Goal: Task Accomplishment & Management: Use online tool/utility

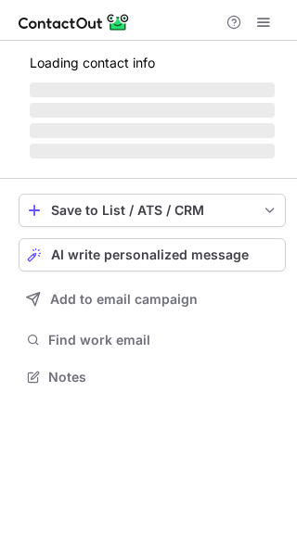
scroll to position [405, 297]
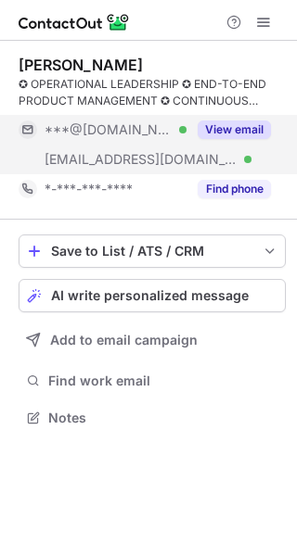
click at [248, 127] on button "View email" at bounding box center [233, 130] width 73 height 19
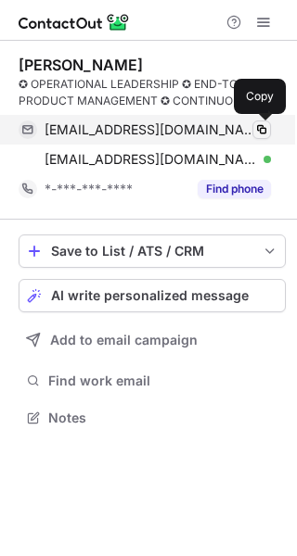
click at [264, 129] on span at bounding box center [261, 129] width 15 height 15
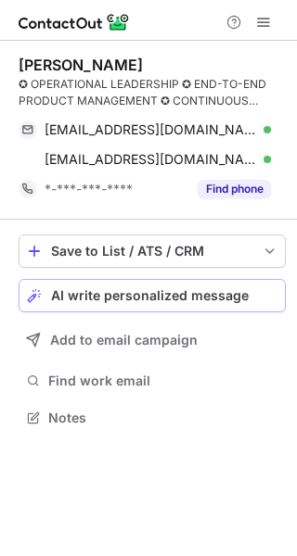
click at [201, 295] on span "AI write personalized message" at bounding box center [149, 295] width 197 height 15
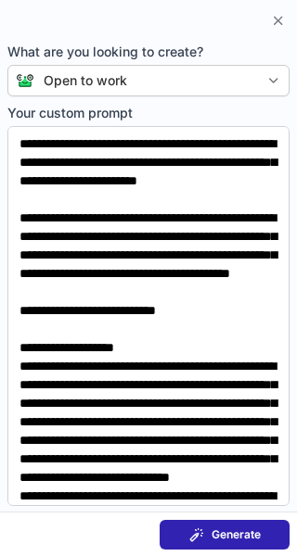
click at [225, 538] on span "Generate" at bounding box center [235, 535] width 49 height 15
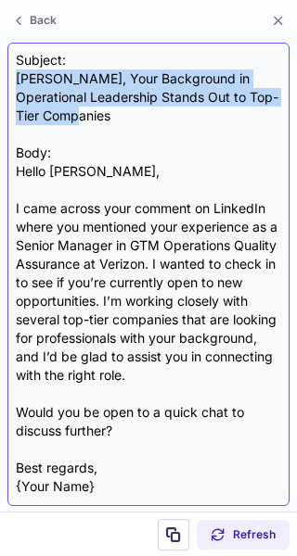
drag, startPoint x: 86, startPoint y: 111, endPoint x: 17, endPoint y: 77, distance: 77.5
click at [17, 77] on div "Subject: Danielle, Your Background in Operational Leadership Stands Out to Top-…" at bounding box center [148, 274] width 265 height 447
copy div "Danielle, Your Background in Operational Leadership Stands Out to Top-Tier Comp…"
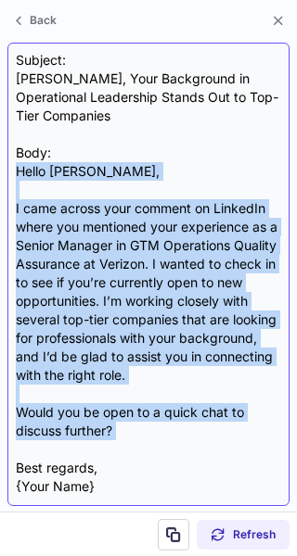
drag, startPoint x: 20, startPoint y: 173, endPoint x: 152, endPoint y: 443, distance: 300.2
click at [152, 443] on div "Subject: Danielle, Your Background in Operational Leadership Stands Out to Top-…" at bounding box center [148, 274] width 265 height 447
copy div "Hello Danielle, I came across your comment on LinkedIn where you mentioned your…"
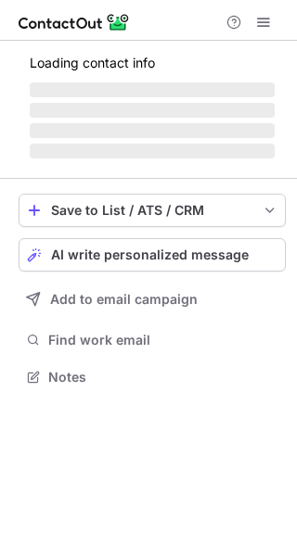
scroll to position [359, 297]
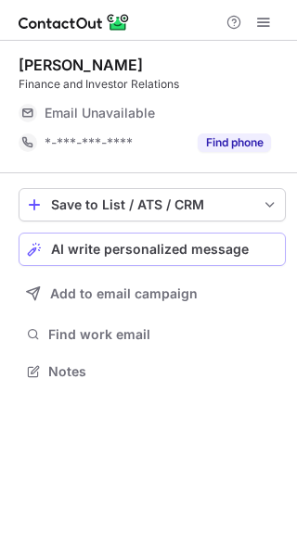
click at [161, 250] on span "AI write personalized message" at bounding box center [149, 249] width 197 height 15
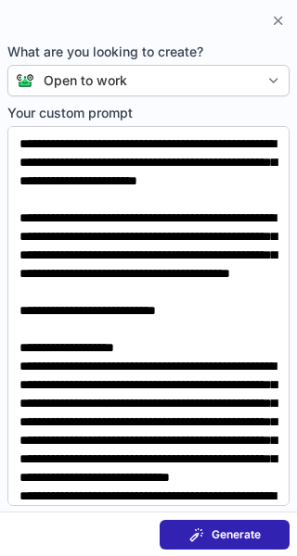
click at [220, 537] on span "Generate" at bounding box center [235, 535] width 49 height 15
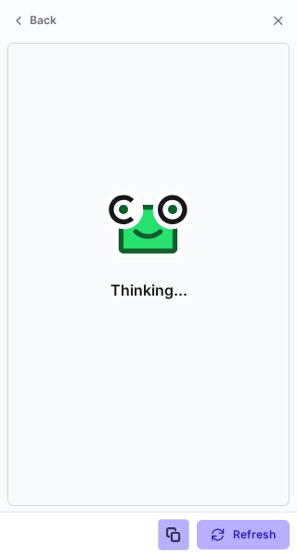
scroll to position [329, 297]
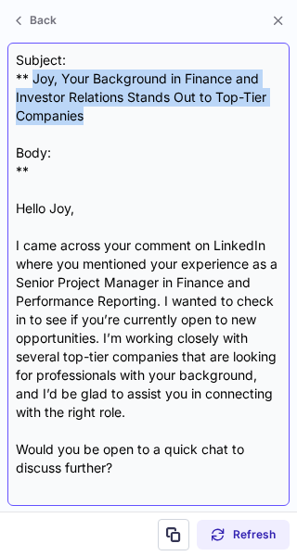
drag, startPoint x: 91, startPoint y: 117, endPoint x: 34, endPoint y: 75, distance: 70.3
click at [34, 75] on div "Subject: ** Joy, Your Background in Finance and Investor Relations Stands Out t…" at bounding box center [148, 274] width 265 height 447
copy div "Joy, Your Background in Finance and Investor Relations Stands Out to Top-Tier C…"
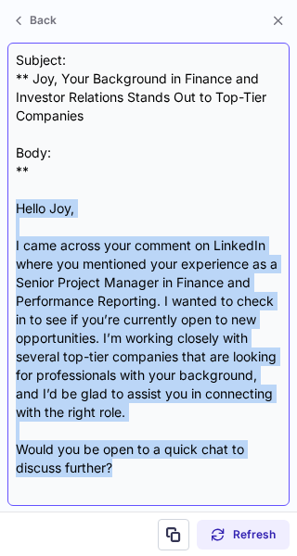
drag, startPoint x: 19, startPoint y: 210, endPoint x: 127, endPoint y: 464, distance: 275.4
click at [127, 464] on div "Subject: ** Joy, Your Background in Finance and Investor Relations Stands Out t…" at bounding box center [148, 274] width 265 height 447
copy div "Hello Joy, I came across your comment on LinkedIn where you mentioned your expe…"
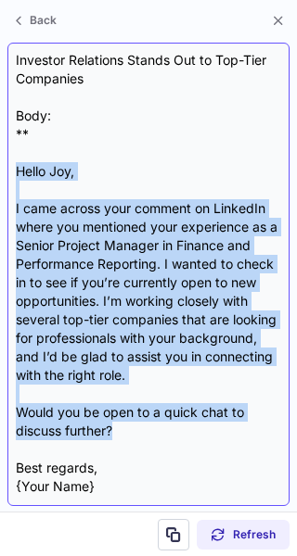
scroll to position [54, 0]
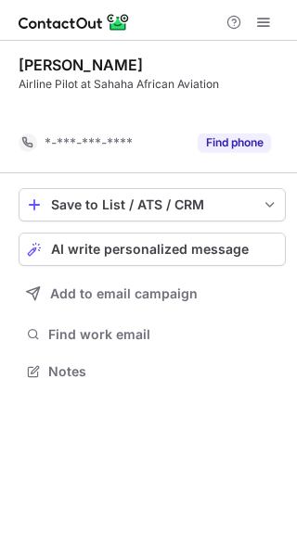
scroll to position [329, 297]
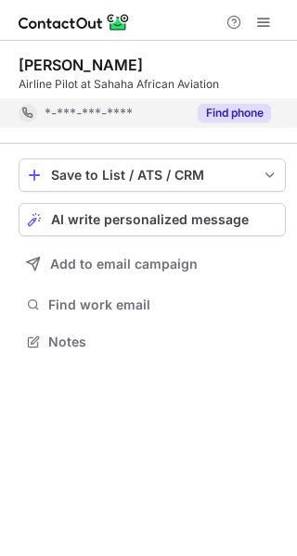
click at [250, 108] on button "Find phone" at bounding box center [233, 113] width 73 height 19
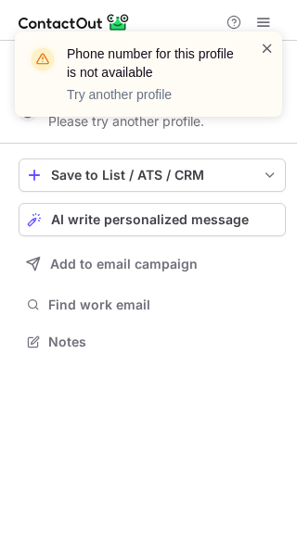
click at [271, 46] on span at bounding box center [267, 48] width 15 height 19
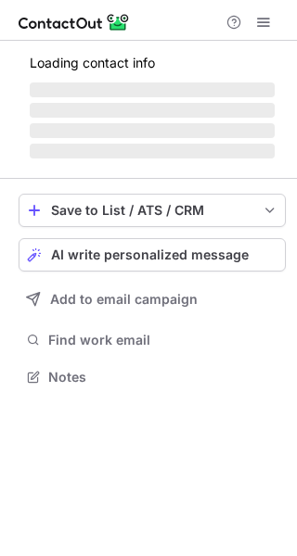
scroll to position [375, 297]
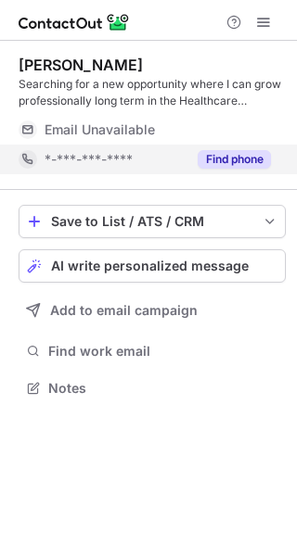
click at [248, 162] on button "Find phone" at bounding box center [233, 159] width 73 height 19
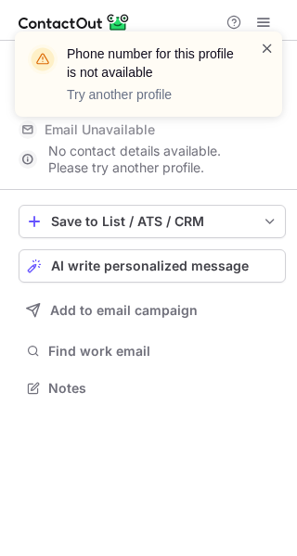
click at [270, 49] on span at bounding box center [267, 48] width 15 height 19
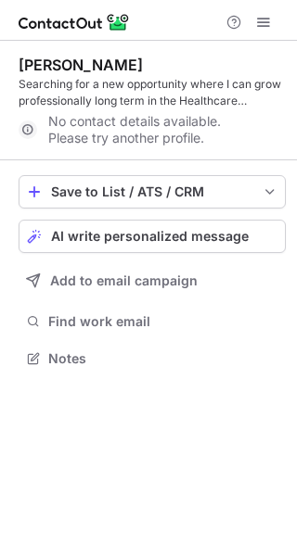
click at [263, 21] on span at bounding box center [263, 22] width 15 height 15
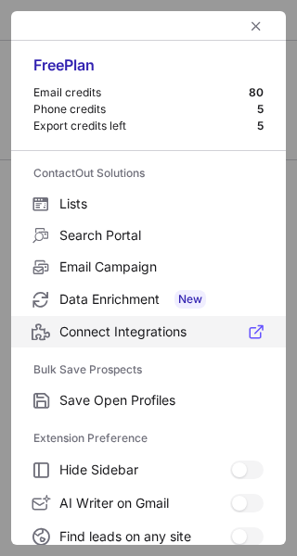
scroll to position [216, 0]
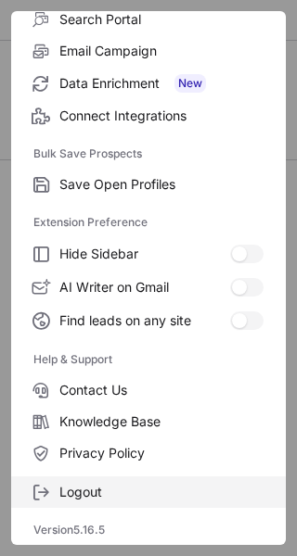
click at [79, 490] on span "Logout" at bounding box center [161, 492] width 204 height 17
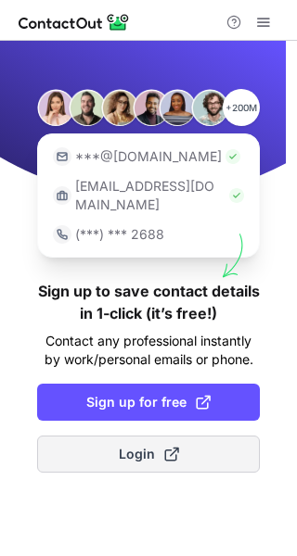
click at [143, 445] on span "Login" at bounding box center [149, 454] width 60 height 19
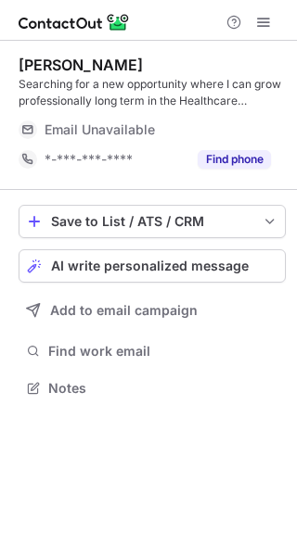
scroll to position [375, 297]
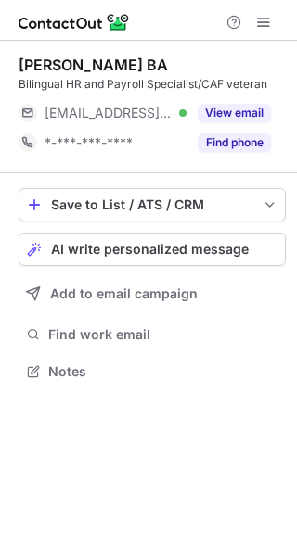
scroll to position [359, 297]
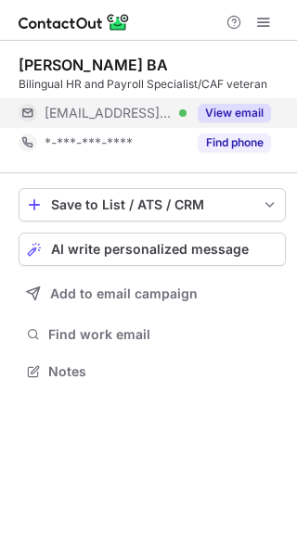
click at [238, 114] on button "View email" at bounding box center [233, 113] width 73 height 19
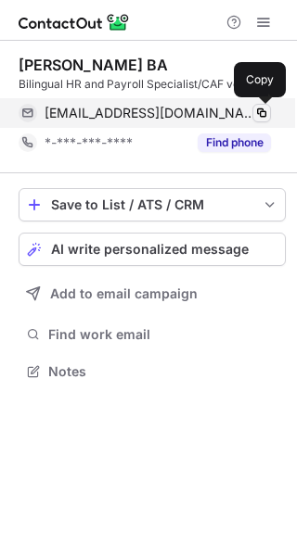
click at [260, 113] on span at bounding box center [261, 113] width 15 height 15
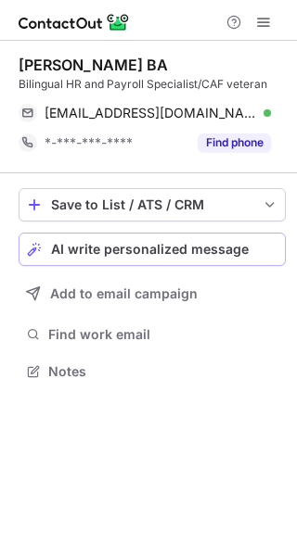
click at [173, 252] on span "AI write personalized message" at bounding box center [149, 249] width 197 height 15
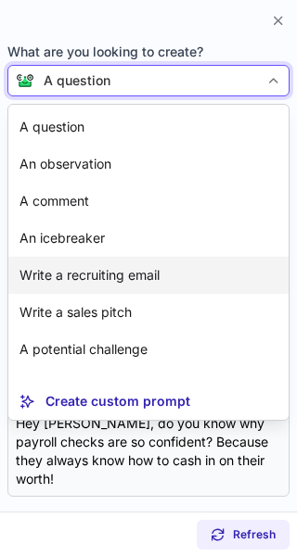
scroll to position [78, 0]
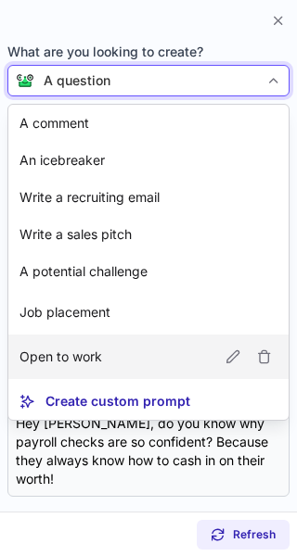
click at [95, 359] on p "Open to work" at bounding box center [60, 357] width 83 height 19
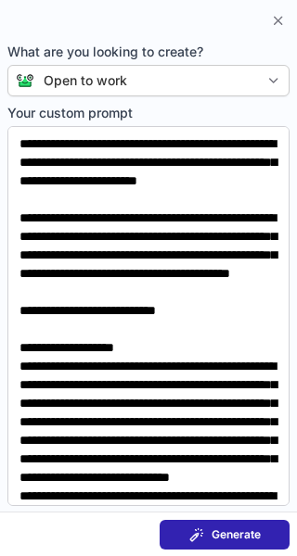
click at [239, 537] on span "Generate" at bounding box center [235, 535] width 49 height 15
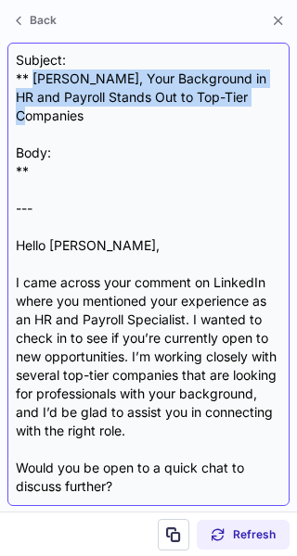
drag, startPoint x: 31, startPoint y: 80, endPoint x: 274, endPoint y: 95, distance: 243.4
click at [274, 95] on div "Subject: ** Keith, Your Background in HR and Payroll Stands Out to Top-Tier Com…" at bounding box center [148, 274] width 265 height 447
copy div "Keith, Your Background in HR and Payroll Stands Out to Top-Tier Companies"
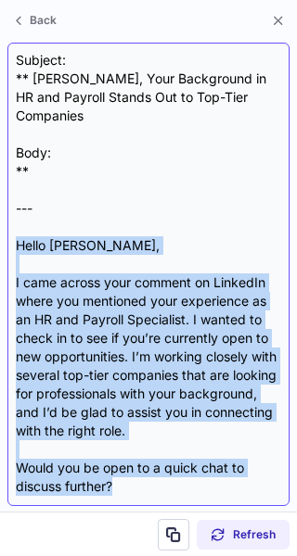
drag, startPoint x: 16, startPoint y: 227, endPoint x: 136, endPoint y: 466, distance: 267.8
click at [136, 466] on div "Subject: ** Keith, Your Background in HR and Payroll Stands Out to Top-Tier Com…" at bounding box center [148, 274] width 265 height 447
copy div "Hello Keith, I came across your comment on LinkedIn where you mentioned your ex…"
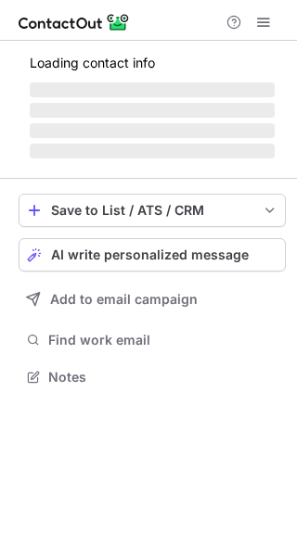
scroll to position [359, 297]
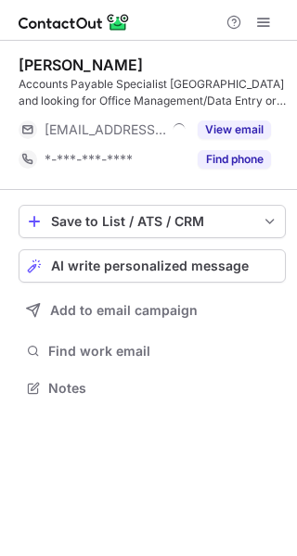
scroll to position [375, 297]
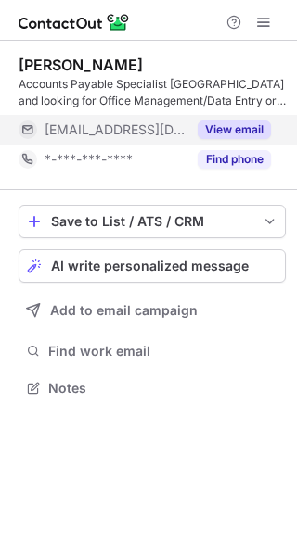
click at [229, 127] on button "View email" at bounding box center [233, 130] width 73 height 19
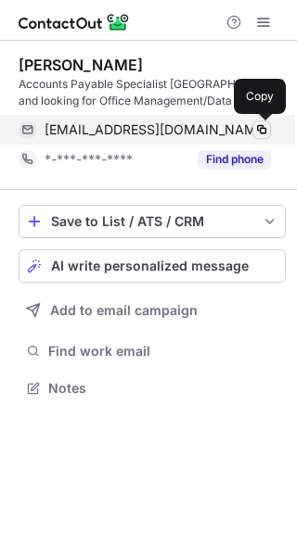
click at [265, 132] on span at bounding box center [261, 129] width 15 height 15
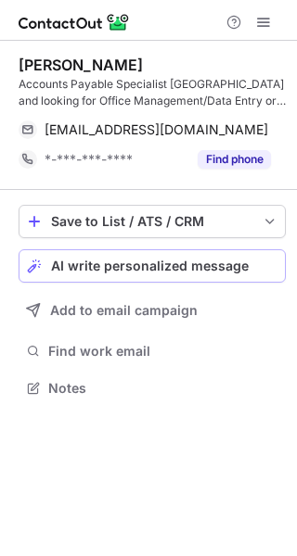
click at [203, 269] on span "AI write personalized message" at bounding box center [149, 266] width 197 height 15
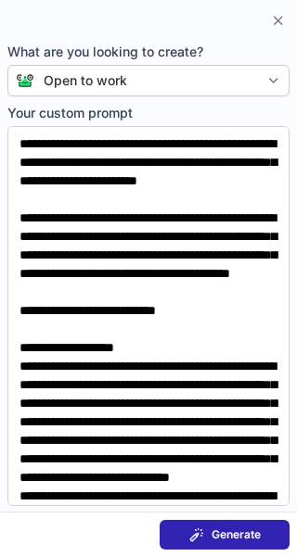
click at [234, 529] on span "Generate" at bounding box center [235, 535] width 49 height 15
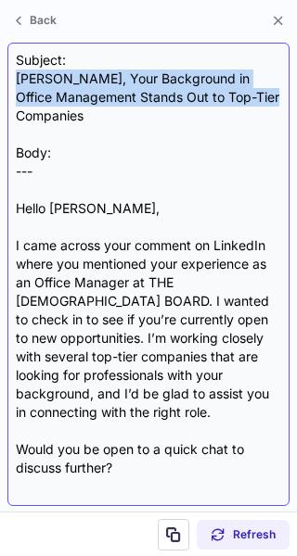
drag, startPoint x: 89, startPoint y: 119, endPoint x: 17, endPoint y: 83, distance: 80.9
click at [17, 83] on div "Subject: Lee, Your Background in Office Management Stands Out to Top-Tier Compa…" at bounding box center [148, 274] width 265 height 447
copy div "Lee, Your Background in Office Management Stands Out to Top-Tier Companies"
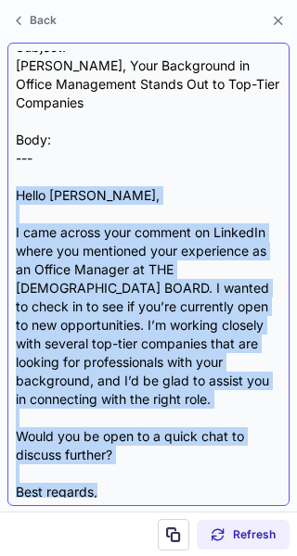
scroll to position [28, 0]
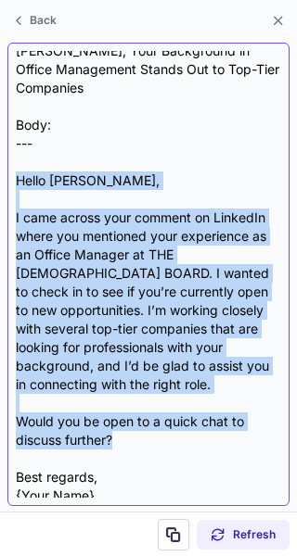
drag, startPoint x: 17, startPoint y: 208, endPoint x: 136, endPoint y: 439, distance: 260.8
click at [136, 439] on div "Subject: Lee, Your Background in Office Management Stands Out to Top-Tier Compa…" at bounding box center [148, 274] width 265 height 447
copy div "Hello Lee, I came across your comment on LinkedIn where you mentioned your expe…"
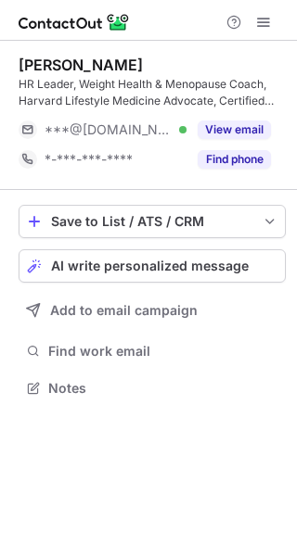
scroll to position [375, 297]
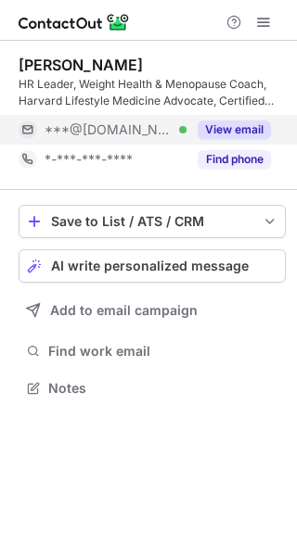
click at [249, 127] on button "View email" at bounding box center [233, 130] width 73 height 19
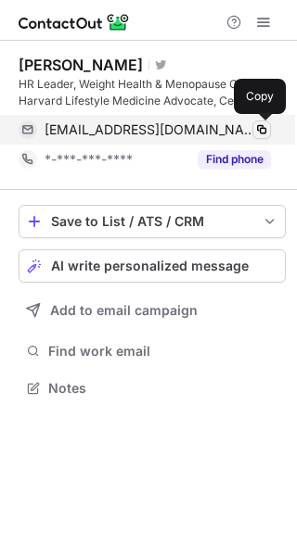
click at [262, 127] on span at bounding box center [261, 129] width 15 height 15
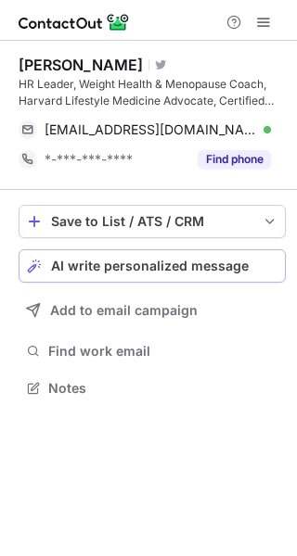
click at [209, 266] on span "AI write personalized message" at bounding box center [149, 266] width 197 height 15
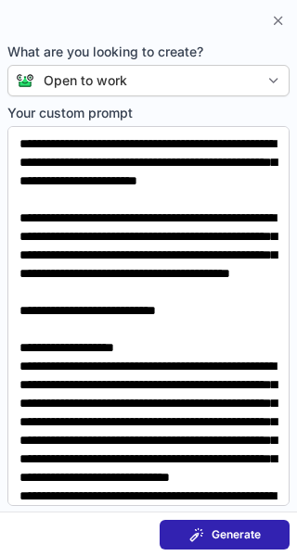
click at [259, 525] on button "Generate" at bounding box center [224, 535] width 130 height 30
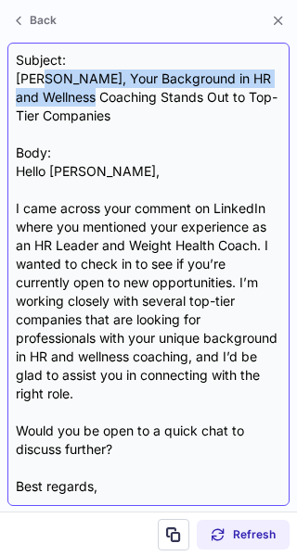
drag, startPoint x: 129, startPoint y: 106, endPoint x: 43, endPoint y: 80, distance: 90.0
click at [43, 80] on div "Subject: Angie, Your Background in HR and Wellness Coaching Stands Out to Top-T…" at bounding box center [148, 274] width 265 height 447
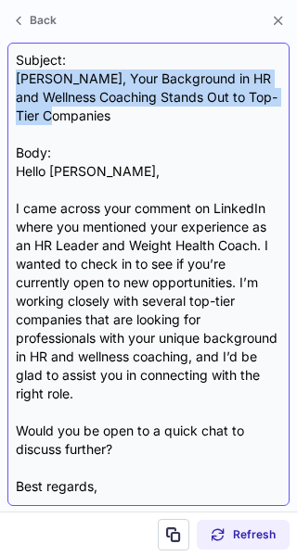
drag, startPoint x: 117, startPoint y: 116, endPoint x: 19, endPoint y: 72, distance: 106.7
click at [19, 72] on div "Subject: Angie, Your Background in HR and Wellness Coaching Stands Out to Top-T…" at bounding box center [148, 274] width 265 height 447
copy div "Angie, Your Background in HR and Wellness Coaching Stands Out to Top-Tier Compa…"
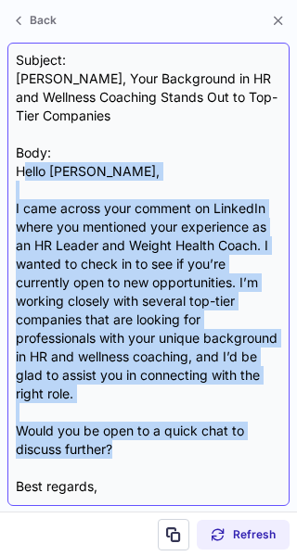
drag, startPoint x: 22, startPoint y: 168, endPoint x: 159, endPoint y: 442, distance: 306.4
click at [159, 442] on div "Subject: Angie, Your Background in HR and Wellness Coaching Stands Out to Top-T…" at bounding box center [148, 274] width 265 height 447
copy div "ello Angie, I came across your comment on LinkedIn where you mentioned your exp…"
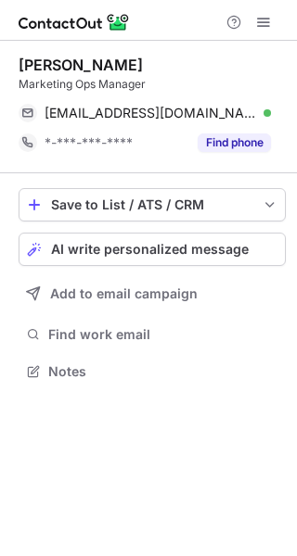
scroll to position [359, 297]
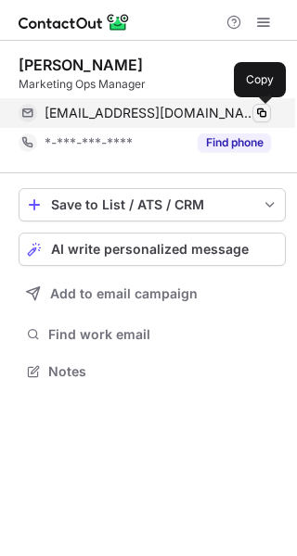
click at [260, 109] on span at bounding box center [261, 113] width 15 height 15
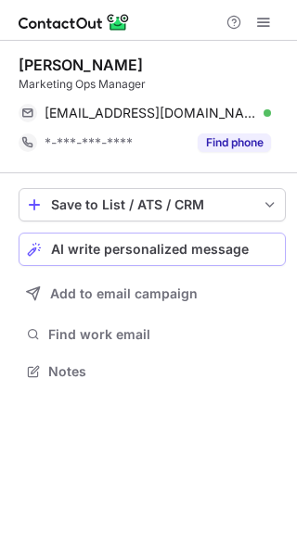
click at [166, 245] on span "AI write personalized message" at bounding box center [149, 249] width 197 height 15
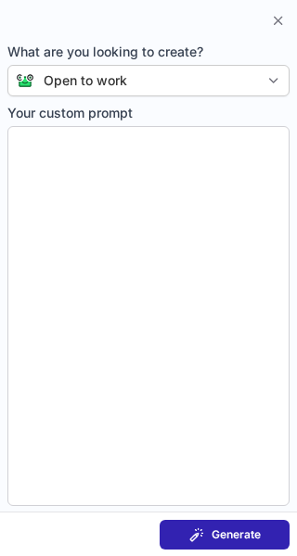
type textarea "**********"
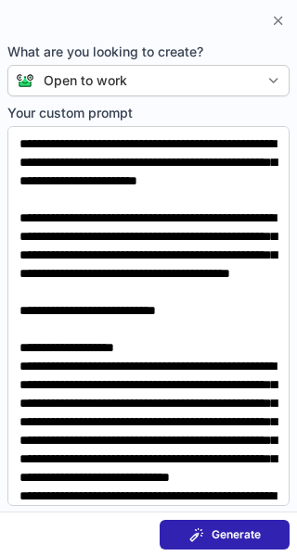
click at [228, 534] on span "Generate" at bounding box center [235, 535] width 49 height 15
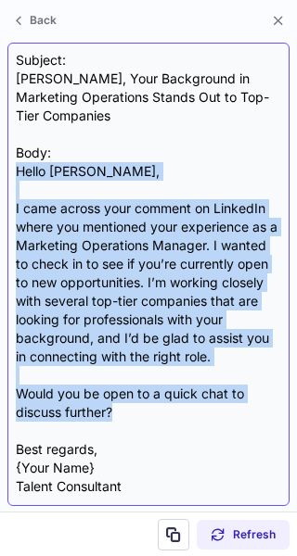
drag, startPoint x: 118, startPoint y: 407, endPoint x: 19, endPoint y: 174, distance: 253.0
click at [19, 174] on div "Subject: Robyn, Your Background in Marketing Operations Stands Out to Top-Tier …" at bounding box center [148, 274] width 265 height 447
copy div "Hello Robyn, I came across your comment on LinkedIn where you mentioned your ex…"
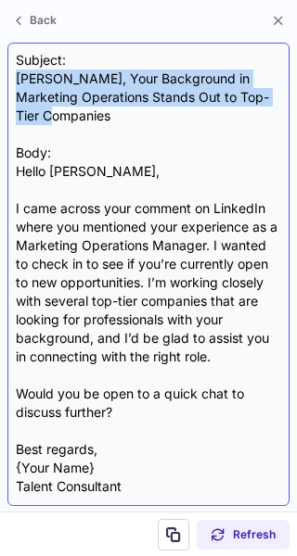
drag, startPoint x: 103, startPoint y: 108, endPoint x: 19, endPoint y: 79, distance: 89.1
click at [19, 79] on div "Subject: Robyn, Your Background in Marketing Operations Stands Out to Top-Tier …" at bounding box center [148, 274] width 265 height 447
copy div "Robyn, Your Background in Marketing Operations Stands Out to Top-Tier Companies"
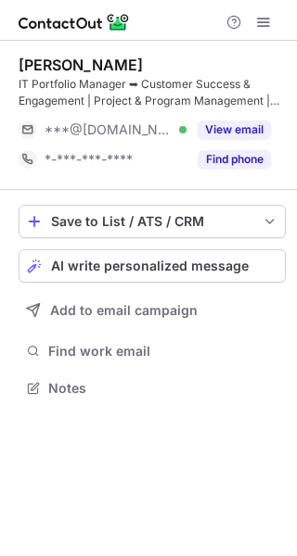
scroll to position [375, 297]
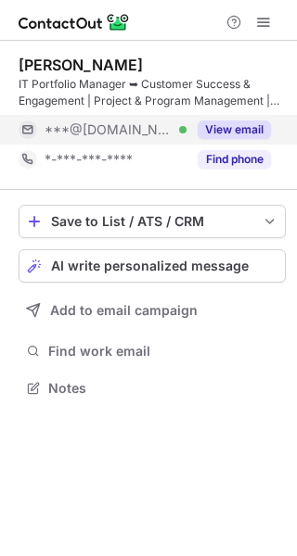
click at [229, 127] on button "View email" at bounding box center [233, 130] width 73 height 19
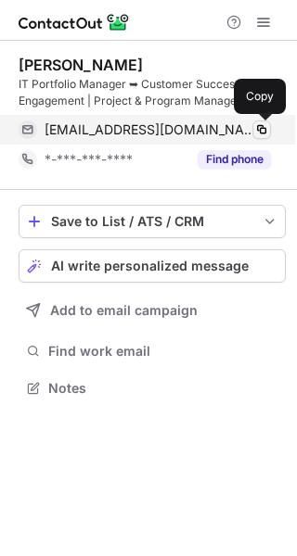
click at [264, 132] on span at bounding box center [261, 129] width 15 height 15
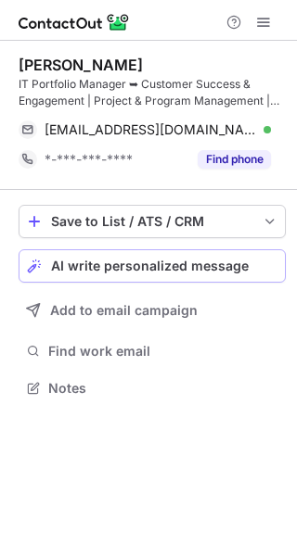
click at [147, 272] on span "AI write personalized message" at bounding box center [149, 266] width 197 height 15
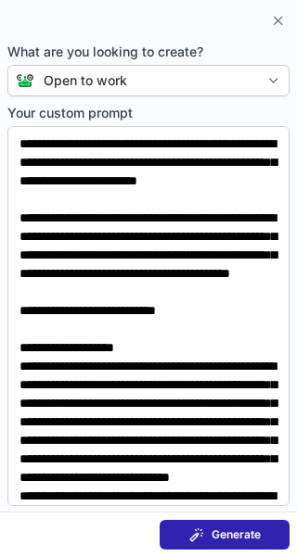
click at [230, 524] on button "Generate" at bounding box center [224, 535] width 130 height 30
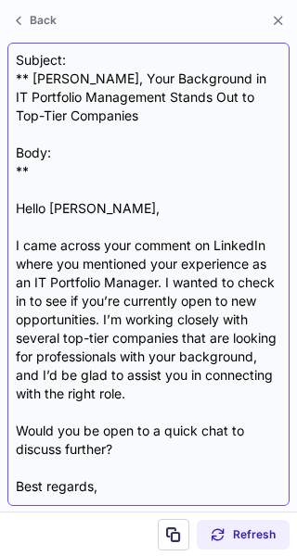
click at [30, 77] on div "Subject: ** Paul, Your Background in IT Portfolio Management Stands Out to Top-…" at bounding box center [148, 274] width 265 height 447
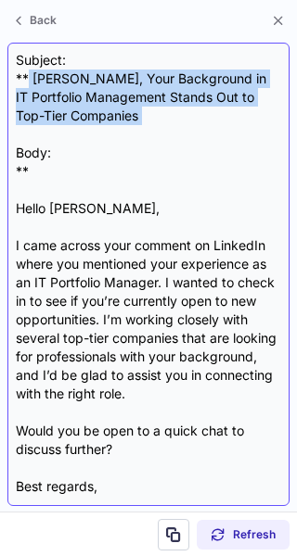
drag, startPoint x: 30, startPoint y: 77, endPoint x: 88, endPoint y: 108, distance: 66.4
click at [88, 108] on div "Subject: ** Paul, Your Background in IT Portfolio Management Stands Out to Top-…" at bounding box center [148, 274] width 265 height 447
copy div "Paul, Your Background in IT Portfolio Management Stands Out to Top-Tier Compani…"
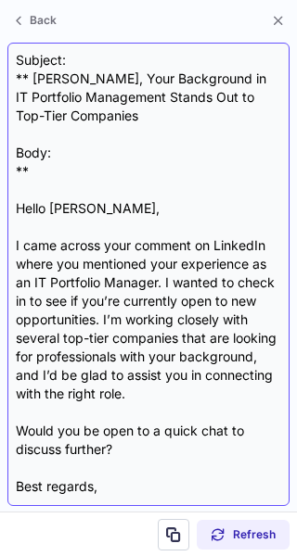
click at [18, 205] on div "Subject: ** Paul, Your Background in IT Portfolio Management Stands Out to Top-…" at bounding box center [148, 274] width 265 height 447
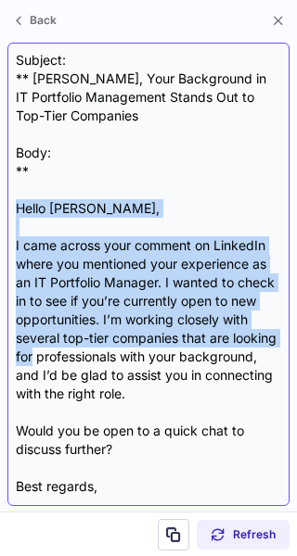
drag, startPoint x: 18, startPoint y: 205, endPoint x: 76, endPoint y: 362, distance: 167.2
click at [76, 362] on div "Subject: ** Paul, Your Background in IT Portfolio Management Stands Out to Top-…" at bounding box center [148, 274] width 265 height 447
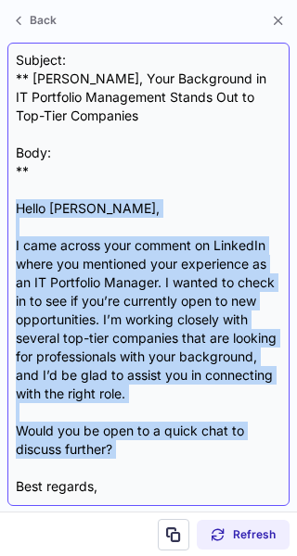
copy div "Hello Paul, I came across your comment on LinkedIn where you mentioned your exp…"
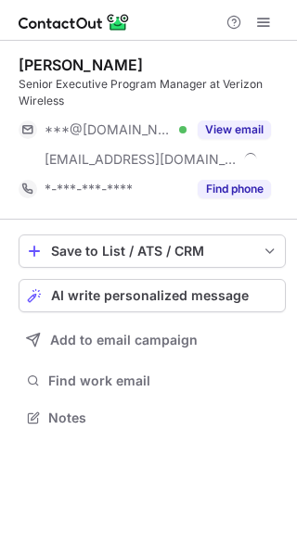
scroll to position [405, 297]
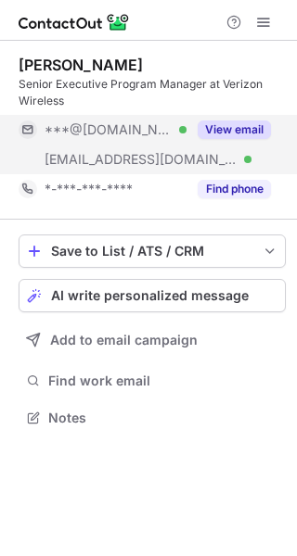
click at [236, 125] on button "View email" at bounding box center [233, 130] width 73 height 19
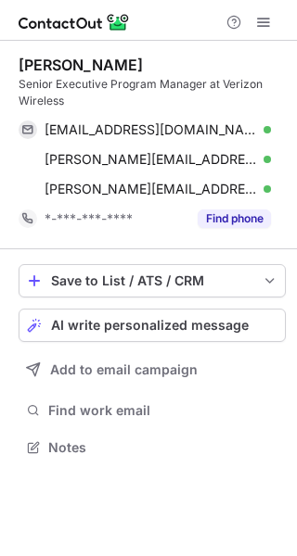
scroll to position [435, 297]
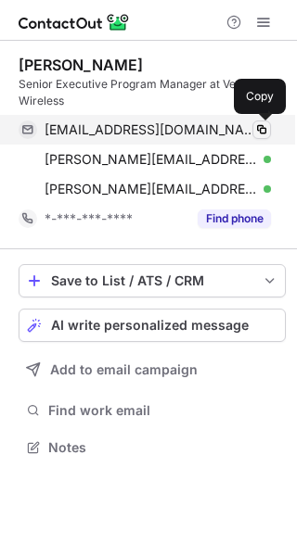
click at [260, 130] on span at bounding box center [261, 129] width 15 height 15
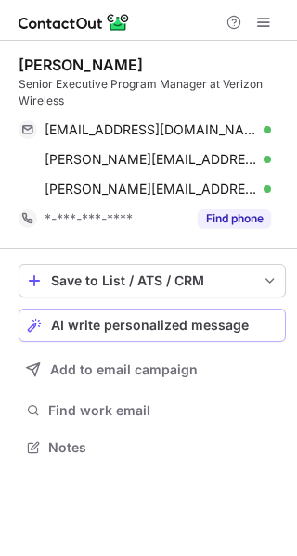
click at [133, 334] on button "AI write personalized message" at bounding box center [152, 325] width 267 height 33
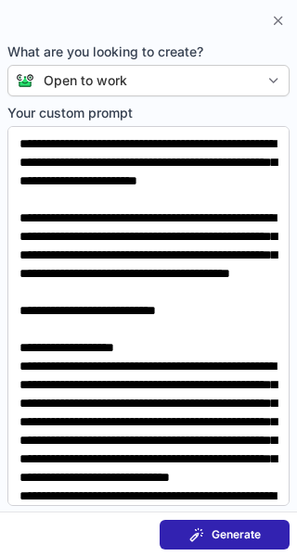
click at [217, 530] on span "Generate" at bounding box center [235, 535] width 49 height 15
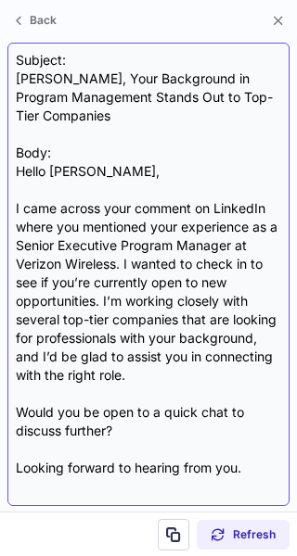
click at [19, 74] on div "Subject: Tiffany, Your Background in Program Management Stands Out to Top-Tier …" at bounding box center [148, 274] width 265 height 447
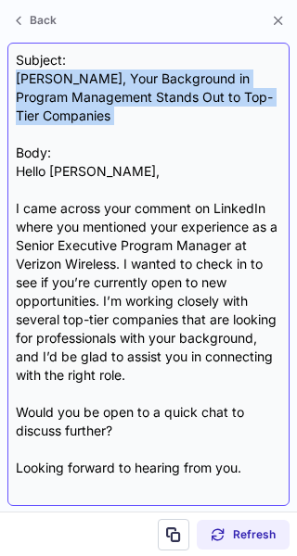
drag, startPoint x: 19, startPoint y: 74, endPoint x: 83, endPoint y: 117, distance: 76.1
click at [83, 117] on div "Subject: Tiffany, Your Background in Program Management Stands Out to Top-Tier …" at bounding box center [148, 274] width 265 height 447
copy div "Tiffany, Your Background in Program Management Stands Out to Top-Tier Companies"
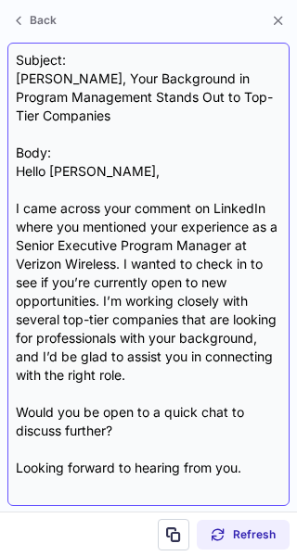
click at [18, 165] on div "Subject: Tiffany, Your Background in Program Management Stands Out to Top-Tier …" at bounding box center [148, 274] width 265 height 447
click at [26, 169] on div "Subject: Tiffany, Your Background in Program Management Stands Out to Top-Tier …" at bounding box center [148, 274] width 265 height 447
click at [33, 192] on div "Subject: Tiffany, Your Background in Program Management Stands Out to Top-Tier …" at bounding box center [148, 274] width 265 height 447
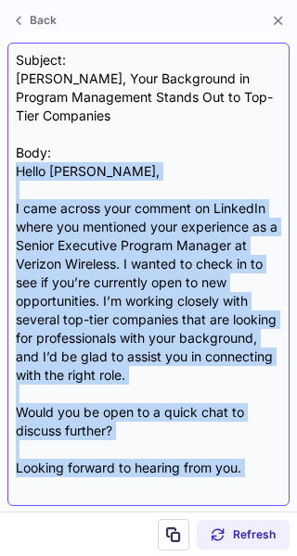
scroll to position [54, 0]
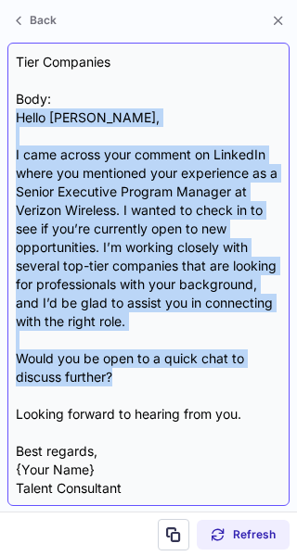
drag, startPoint x: 18, startPoint y: 171, endPoint x: 112, endPoint y: 383, distance: 232.4
click at [112, 383] on div "Subject: Tiffany, Your Background in Program Management Stands Out to Top-Tier …" at bounding box center [148, 274] width 265 height 447
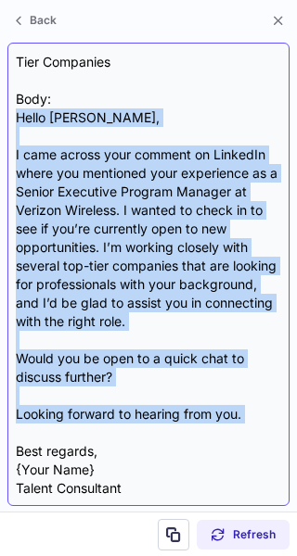
copy div "Hello Tiffany, I came across your comment on LinkedIn where you mentioned your …"
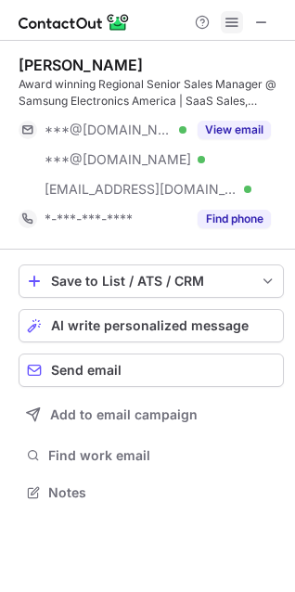
scroll to position [479, 295]
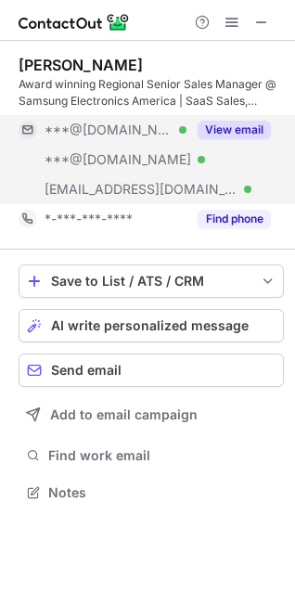
click at [258, 133] on button "View email" at bounding box center [233, 130] width 73 height 19
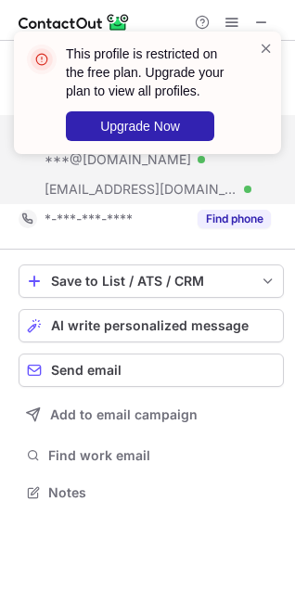
click at [229, 21] on div "This profile is restricted on the free plan. Upgrade your plan to view all prof…" at bounding box center [147, 100] width 297 height 174
click at [235, 17] on div "This profile is restricted on the free plan. Upgrade your plan to view all prof…" at bounding box center [147, 100] width 297 height 174
click at [266, 46] on span at bounding box center [266, 48] width 15 height 19
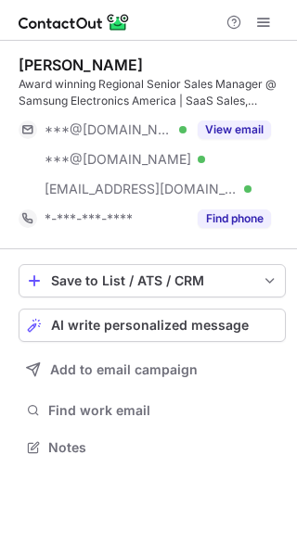
scroll to position [435, 297]
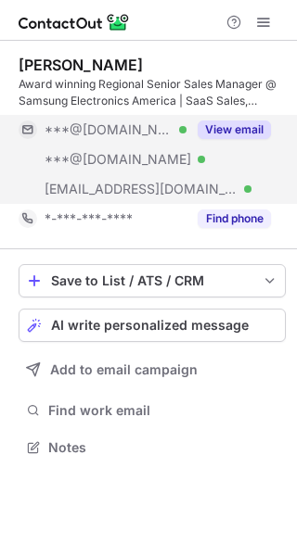
click at [239, 129] on button "View email" at bounding box center [233, 130] width 73 height 19
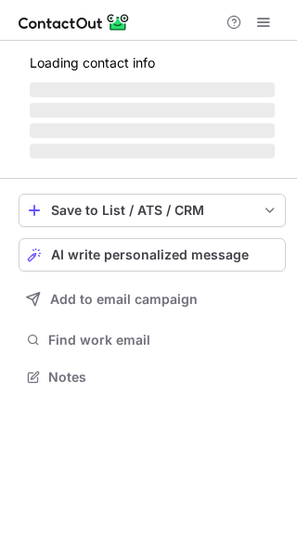
scroll to position [435, 297]
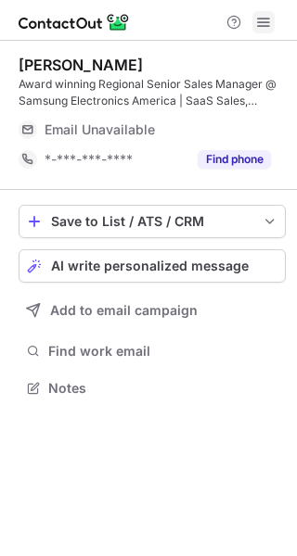
click at [264, 27] on span at bounding box center [263, 22] width 15 height 15
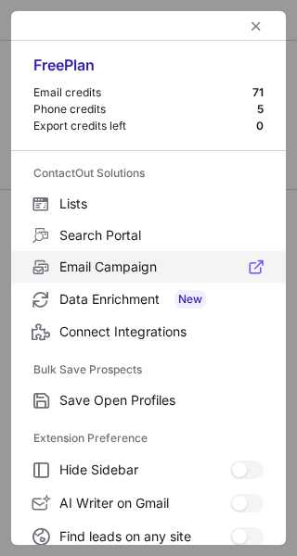
scroll to position [216, 0]
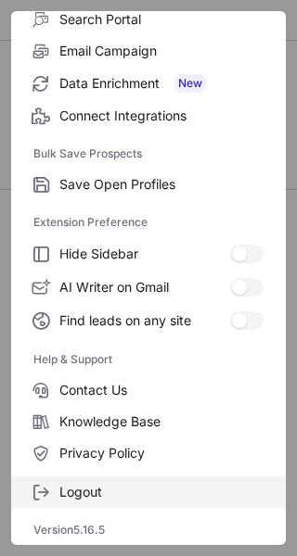
click at [79, 496] on span "Logout" at bounding box center [161, 492] width 204 height 17
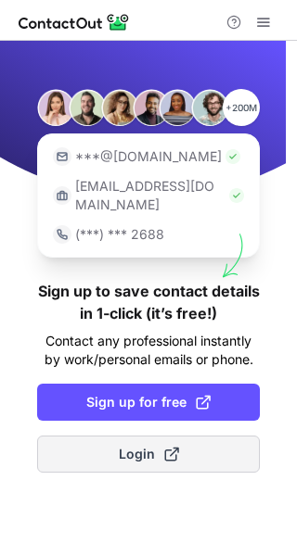
click at [146, 445] on span "Login" at bounding box center [149, 454] width 60 height 19
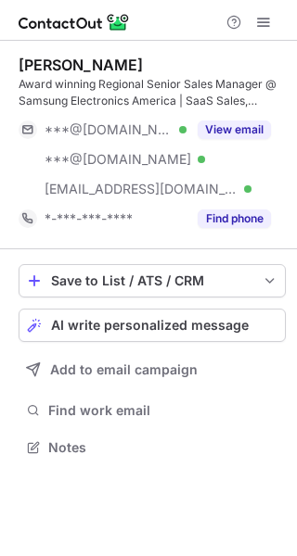
scroll to position [435, 297]
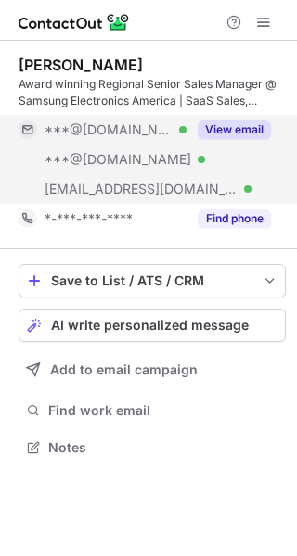
click at [248, 131] on button "View email" at bounding box center [233, 130] width 73 height 19
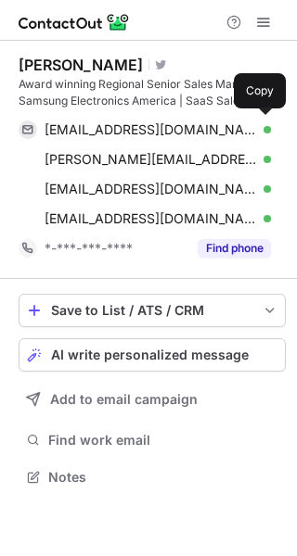
scroll to position [464, 297]
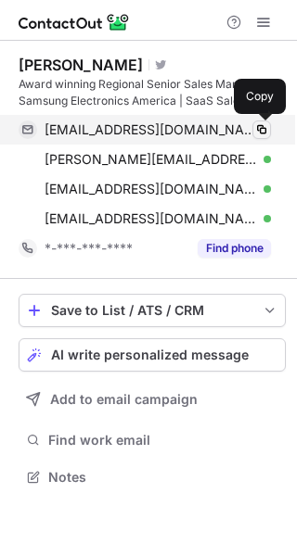
click at [258, 131] on span at bounding box center [261, 129] width 15 height 15
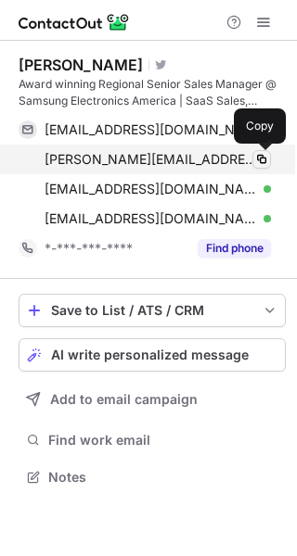
click at [258, 155] on span at bounding box center [261, 159] width 15 height 15
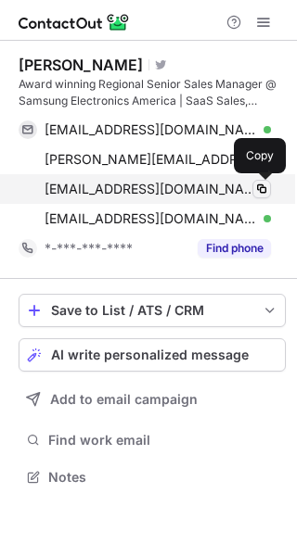
click at [260, 184] on span at bounding box center [261, 189] width 15 height 15
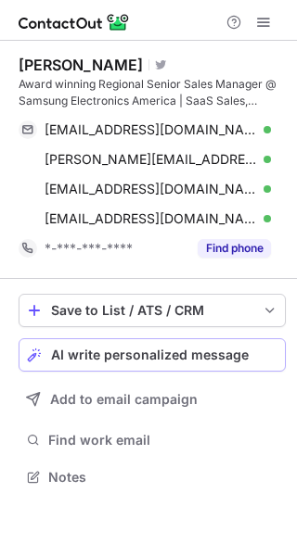
click at [188, 349] on span "AI write personalized message" at bounding box center [149, 355] width 197 height 15
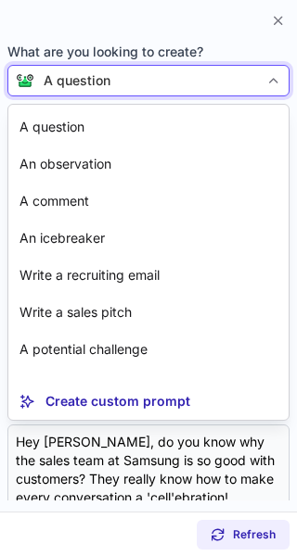
click at [222, 87] on div "A question" at bounding box center [146, 80] width 224 height 19
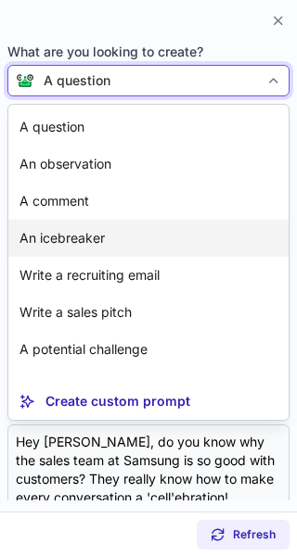
scroll to position [78, 0]
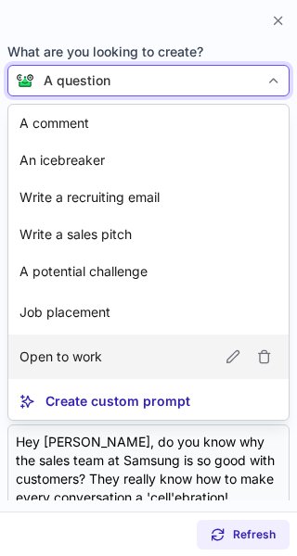
click at [91, 343] on article "Open to work" at bounding box center [148, 357] width 280 height 45
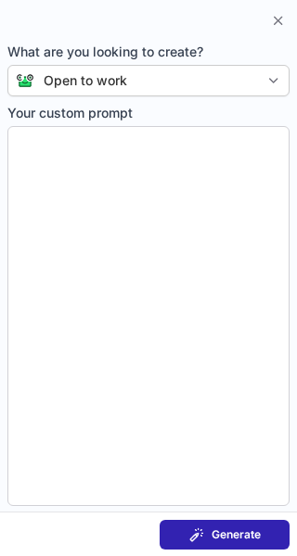
type textarea "**********"
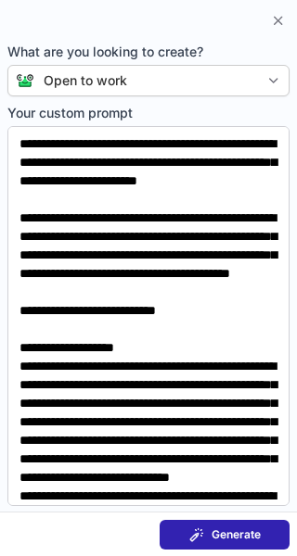
click at [235, 542] on button "Generate" at bounding box center [224, 535] width 130 height 30
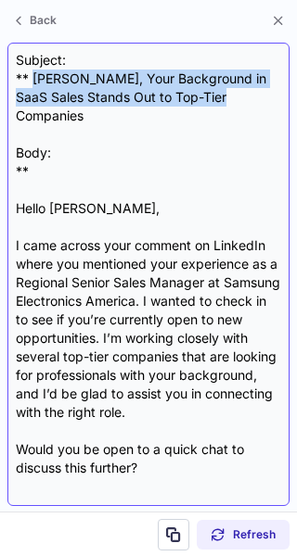
drag, startPoint x: 237, startPoint y: 102, endPoint x: 32, endPoint y: 82, distance: 205.9
click at [32, 82] on div "Subject: ** Ian, Your Background in SaaS Sales Stands Out to Top-Tier Companies…" at bounding box center [148, 274] width 265 height 447
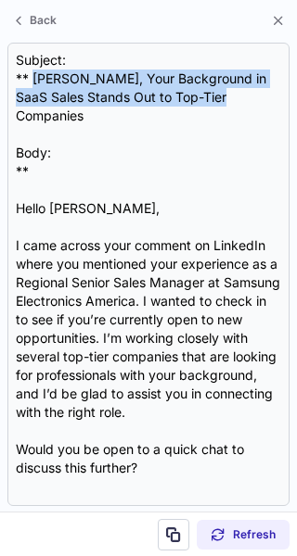
copy div "Ian, Your Background in SaaS Sales Stands Out to Top-Tier Companies"
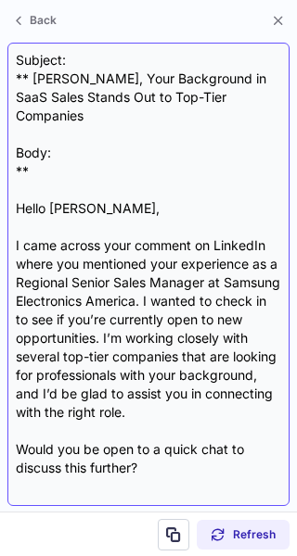
click at [17, 185] on div "Subject: ** Ian, Your Background in SaaS Sales Stands Out to Top-Tier Companies…" at bounding box center [148, 274] width 265 height 447
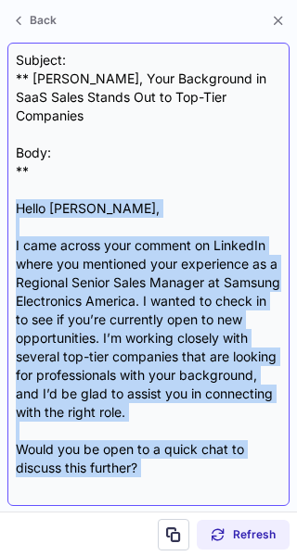
drag, startPoint x: 17, startPoint y: 185, endPoint x: 152, endPoint y: 441, distance: 289.5
click at [152, 441] on div "Subject: ** Ian, Your Background in SaaS Sales Stands Out to Top-Tier Companies…" at bounding box center [148, 274] width 265 height 447
copy div "Hello Ian, I came across your comment on LinkedIn where you mentioned your expe…"
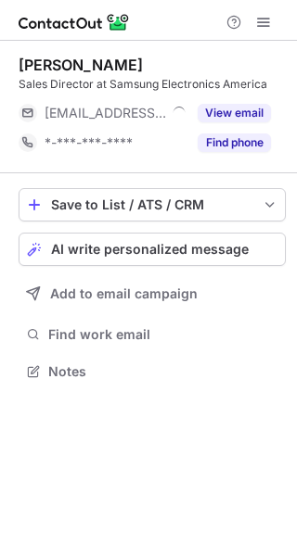
scroll to position [359, 297]
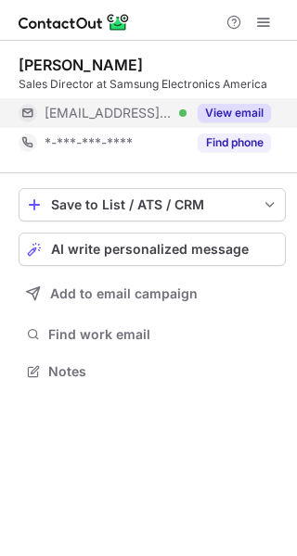
click at [236, 108] on button "View email" at bounding box center [233, 113] width 73 height 19
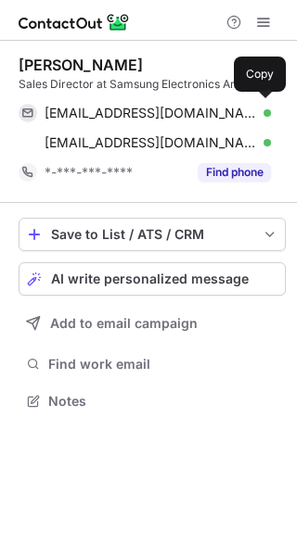
scroll to position [388, 297]
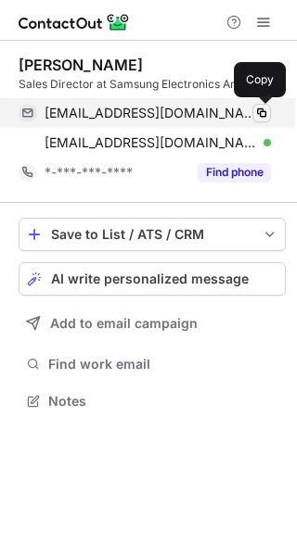
click at [257, 114] on span at bounding box center [261, 113] width 15 height 15
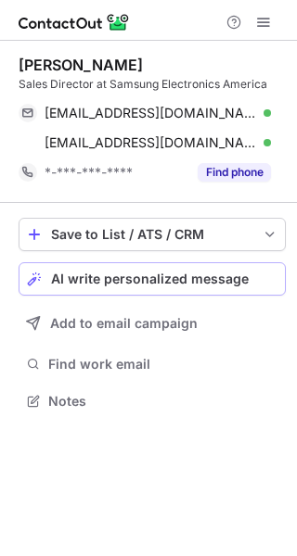
click at [171, 278] on span "AI write personalized message" at bounding box center [149, 279] width 197 height 15
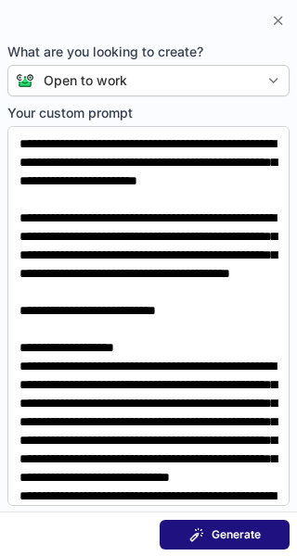
click at [19, 262] on button "AI write personalized message" at bounding box center [152, 278] width 267 height 33
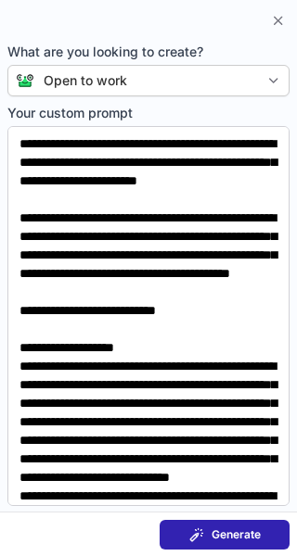
click at [225, 538] on span "Generate" at bounding box center [235, 535] width 49 height 15
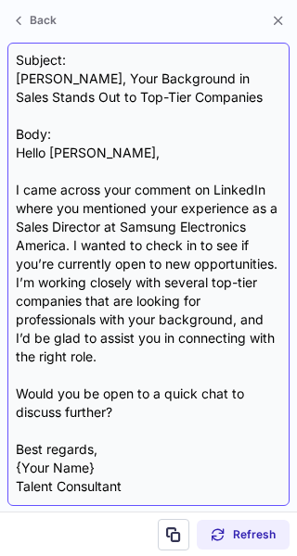
click at [159, 94] on div "Subject: brad, Your Background in Sales Stands Out to Top-Tier Companies Body: …" at bounding box center [148, 274] width 265 height 447
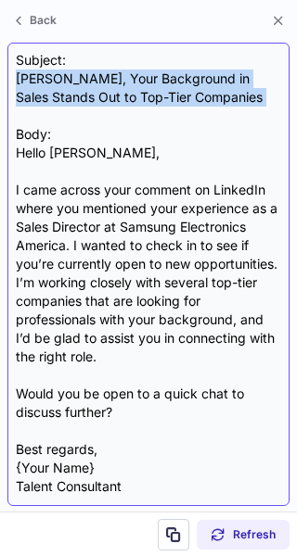
drag, startPoint x: 159, startPoint y: 94, endPoint x: 24, endPoint y: 74, distance: 135.8
click at [24, 74] on div "Subject: brad, Your Background in Sales Stands Out to Top-Tier Companies Body: …" at bounding box center [148, 274] width 265 height 447
copy div "brad, Your Background in Sales Stands Out to Top-Tier Companies"
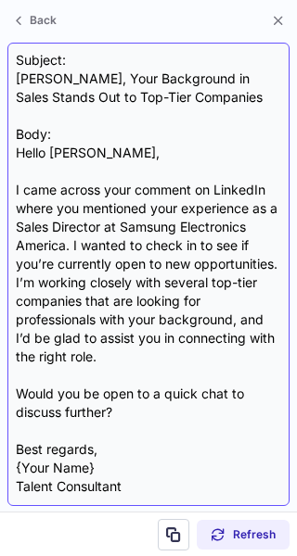
click at [24, 149] on div "Subject: brad, Your Background in Sales Stands Out to Top-Tier Companies Body: …" at bounding box center [148, 274] width 265 height 447
click at [21, 151] on div "Subject: brad, Your Background in Sales Stands Out to Top-Tier Companies Body: …" at bounding box center [148, 274] width 265 height 447
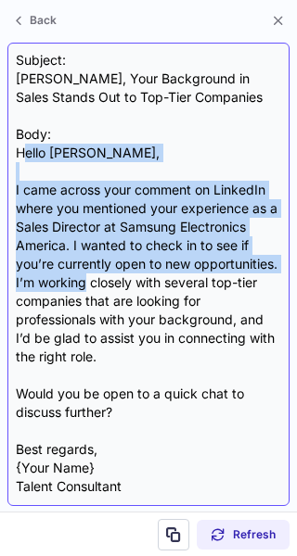
drag, startPoint x: 21, startPoint y: 149, endPoint x: 88, endPoint y: 279, distance: 146.0
click at [88, 279] on div "Subject: brad, Your Background in Sales Stands Out to Top-Tier Companies Body: …" at bounding box center [148, 274] width 265 height 447
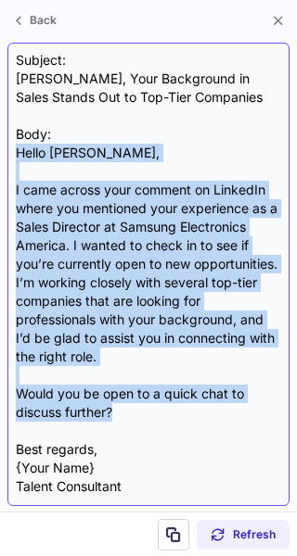
drag, startPoint x: 14, startPoint y: 154, endPoint x: 121, endPoint y: 410, distance: 277.6
click at [121, 410] on div "Subject: brad, Your Background in Sales Stands Out to Top-Tier Companies Body: …" at bounding box center [148, 275] width 282 height 464
copy div "Hello Brad, I came across your comment on LinkedIn where you mentioned your exp…"
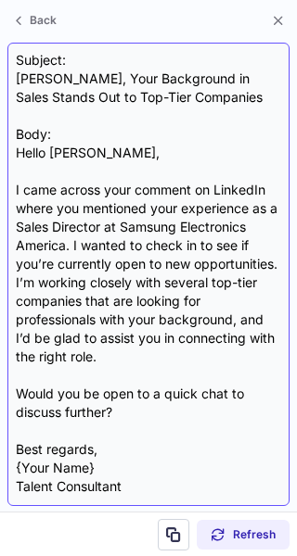
click at [157, 141] on div "Subject: brad, Your Background in Sales Stands Out to Top-Tier Companies Body: …" at bounding box center [148, 274] width 265 height 447
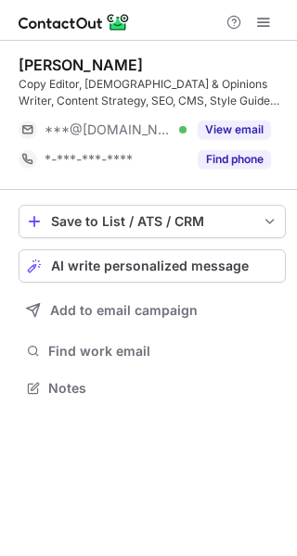
scroll to position [375, 297]
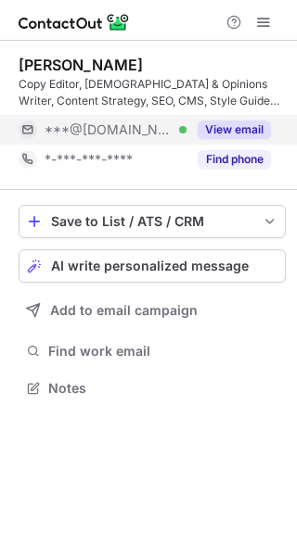
click at [229, 129] on button "View email" at bounding box center [233, 130] width 73 height 19
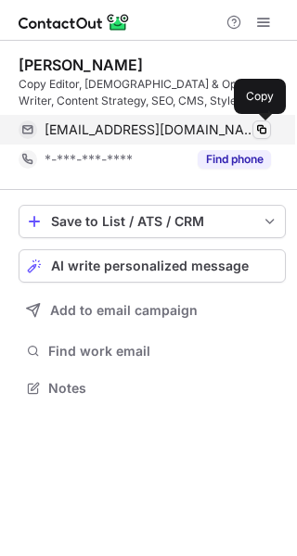
click at [262, 121] on button at bounding box center [261, 130] width 19 height 19
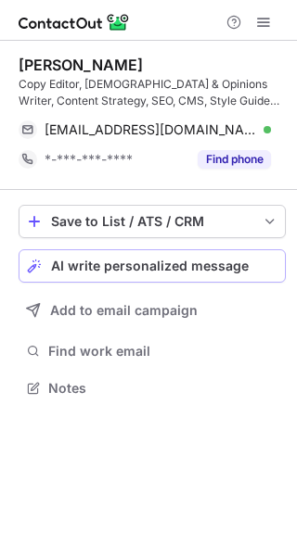
click at [227, 261] on span "AI write personalized message" at bounding box center [149, 266] width 197 height 15
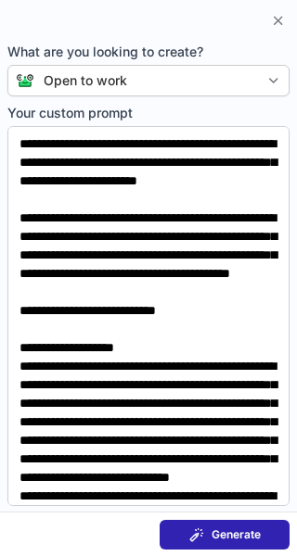
click at [224, 522] on button "Generate" at bounding box center [224, 535] width 130 height 30
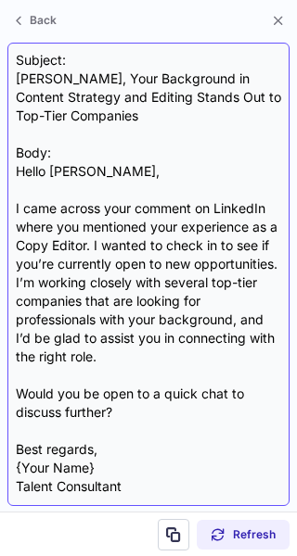
click at [18, 78] on div "Subject: [PERSON_NAME], Your Background in Content Strategy and Editing Stands …" at bounding box center [148, 274] width 265 height 447
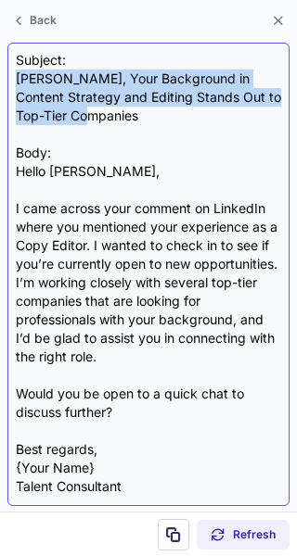
drag, startPoint x: 18, startPoint y: 78, endPoint x: 108, endPoint y: 116, distance: 97.6
click at [108, 116] on div "Subject: [PERSON_NAME], Your Background in Content Strategy and Editing Stands …" at bounding box center [148, 274] width 265 height 447
copy div "[PERSON_NAME], Your Background in Content Strategy and Editing Stands Out to To…"
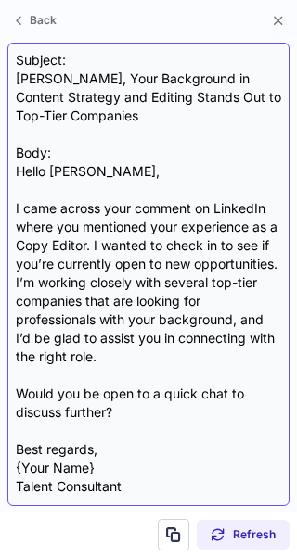
click at [22, 166] on div "Subject: [PERSON_NAME], Your Background in Content Strategy and Editing Stands …" at bounding box center [148, 274] width 265 height 447
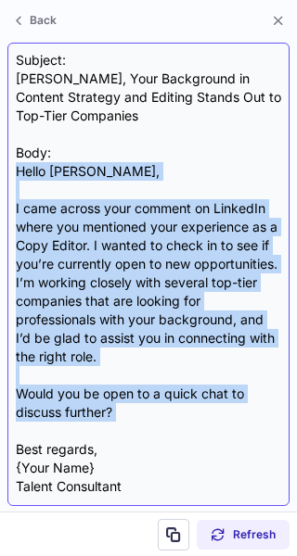
drag, startPoint x: 22, startPoint y: 166, endPoint x: 117, endPoint y: 417, distance: 268.5
click at [117, 417] on div "Subject: [PERSON_NAME], Your Background in Content Strategy and Editing Stands …" at bounding box center [148, 274] width 265 height 447
copy div "Hello [PERSON_NAME], I came across your comment on LinkedIn where you mentioned…"
